Goal: Task Accomplishment & Management: Manage account settings

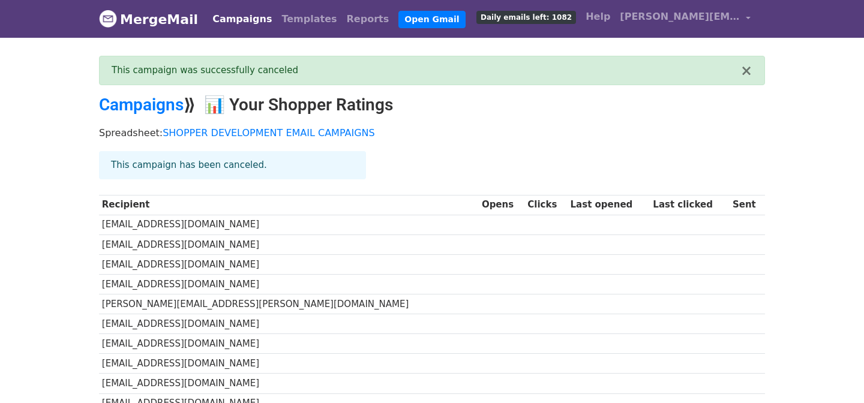
click at [233, 14] on link "Campaigns" at bounding box center [242, 19] width 69 height 24
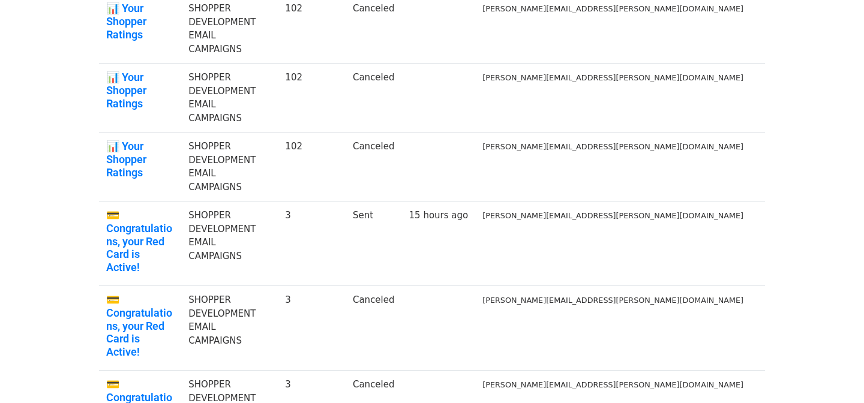
scroll to position [343, 0]
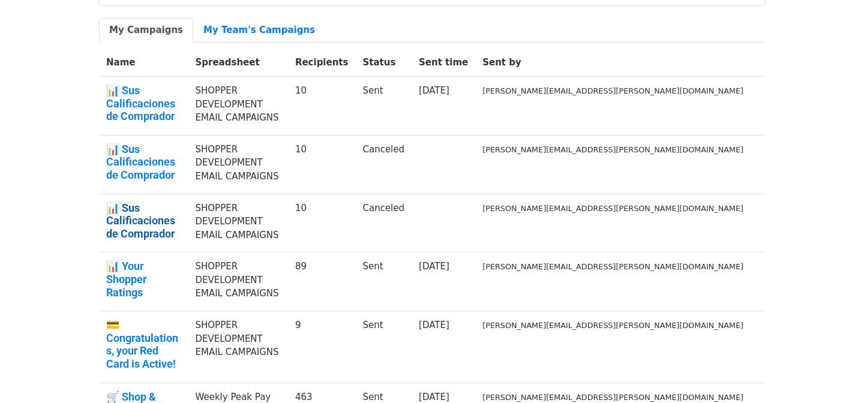
scroll to position [335, 0]
